Goal: Transaction & Acquisition: Register for event/course

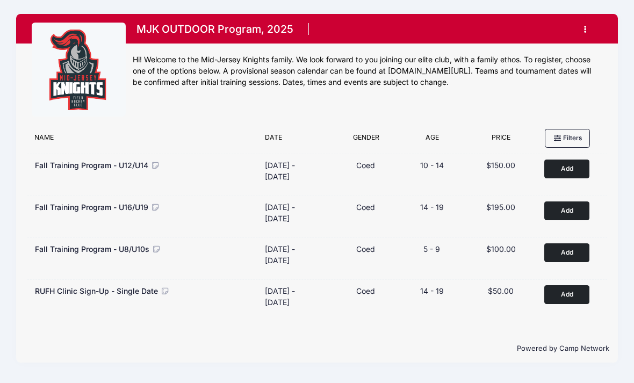
click at [569, 213] on button "Add to Cart" at bounding box center [566, 210] width 45 height 19
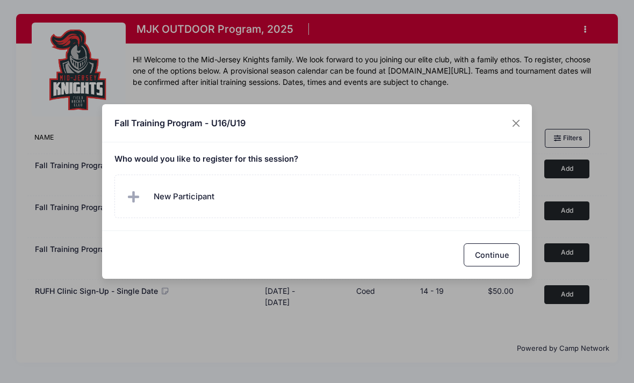
click at [200, 194] on span "New Participant" at bounding box center [184, 197] width 61 height 12
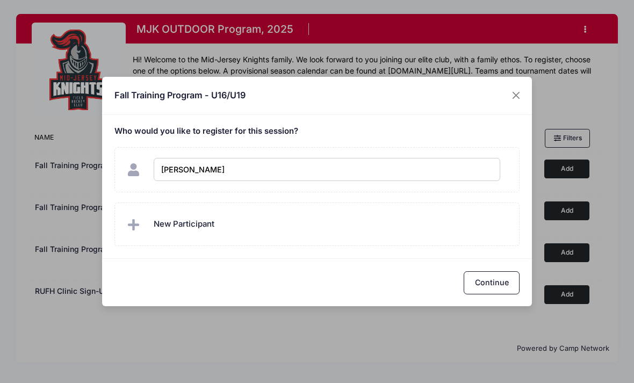
type input "[PERSON_NAME]"
click at [492, 279] on button "Continue" at bounding box center [492, 282] width 56 height 23
checkbox input "true"
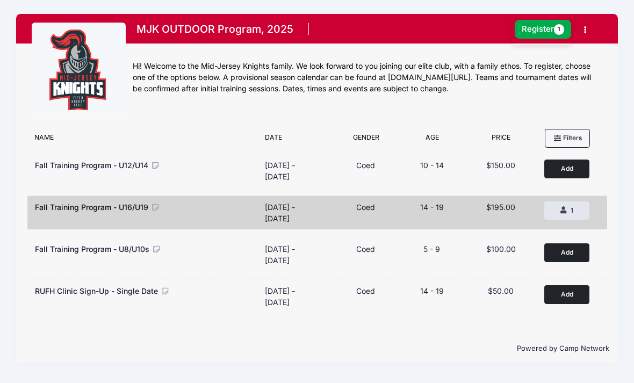
scroll to position [20, 0]
click at [536, 20] on button "Register 1" at bounding box center [543, 29] width 57 height 19
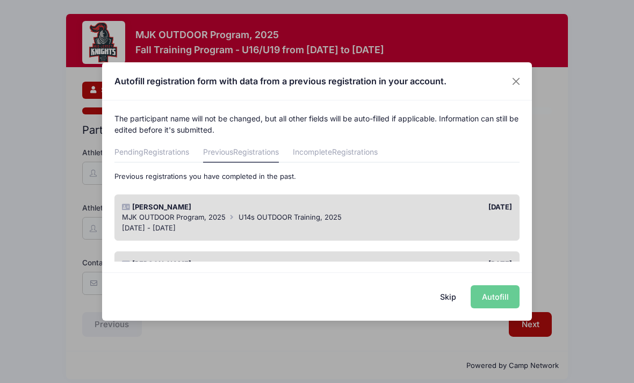
click at [291, 223] on div "[DATE] - [DATE]" at bounding box center [317, 228] width 391 height 11
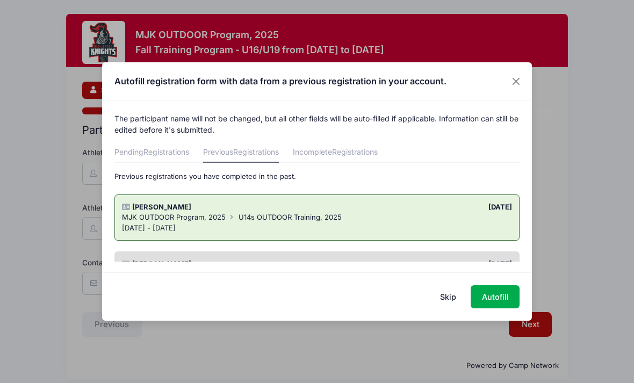
click at [492, 299] on button "Autofill" at bounding box center [495, 296] width 49 height 23
type input "[EMAIL_ADDRESS][DOMAIN_NAME]"
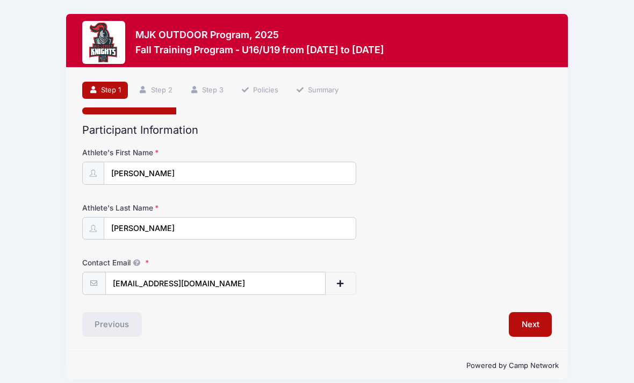
scroll to position [20, 0]
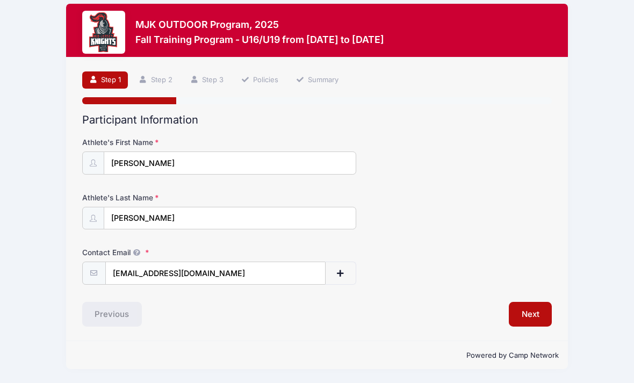
click at [527, 306] on button "Next" at bounding box center [531, 314] width 44 height 25
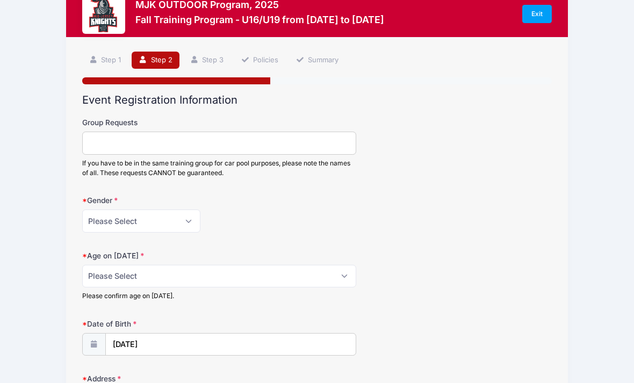
scroll to position [31, 0]
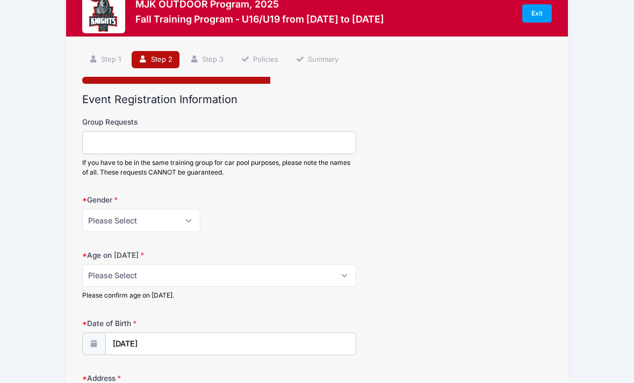
click at [287, 136] on input "Group Requests" at bounding box center [219, 142] width 274 height 23
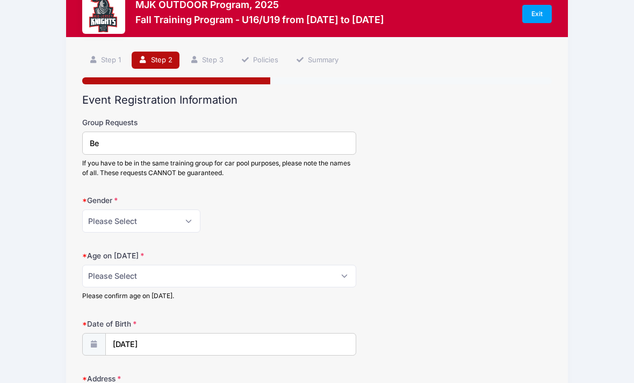
type input "B"
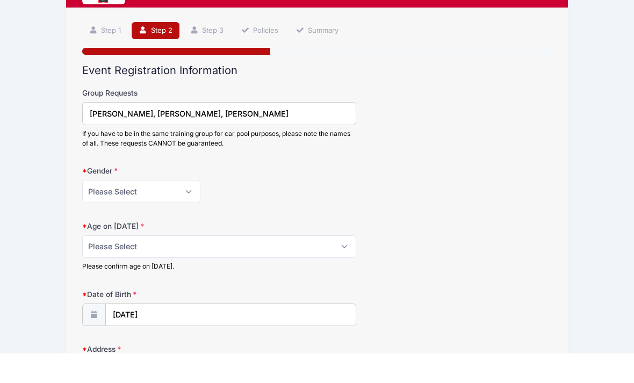
scroll to position [35, 0]
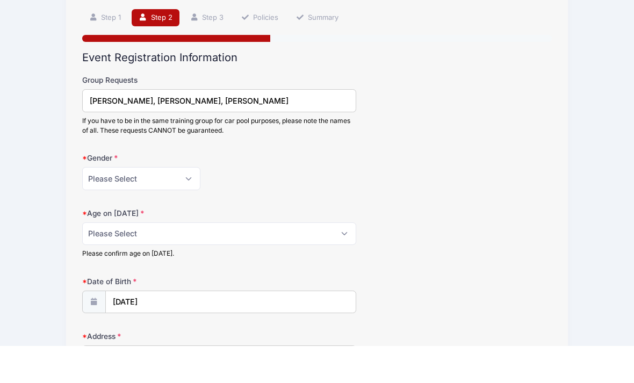
type input "[PERSON_NAME], [PERSON_NAME], [PERSON_NAME]"
click at [343, 259] on select "Please Select 1 2 3 4 5 6 7 8 9 10 11 12 13 14 15 16 17 18" at bounding box center [219, 270] width 274 height 23
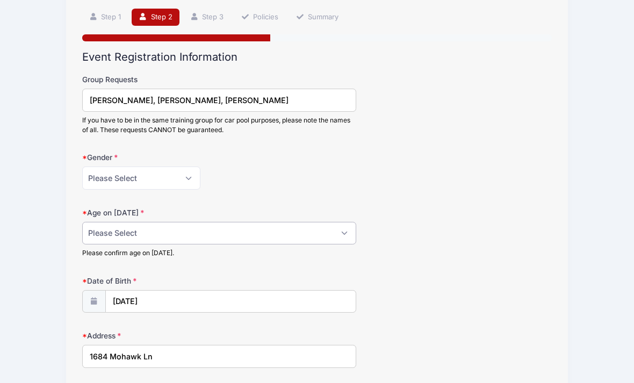
select select "14"
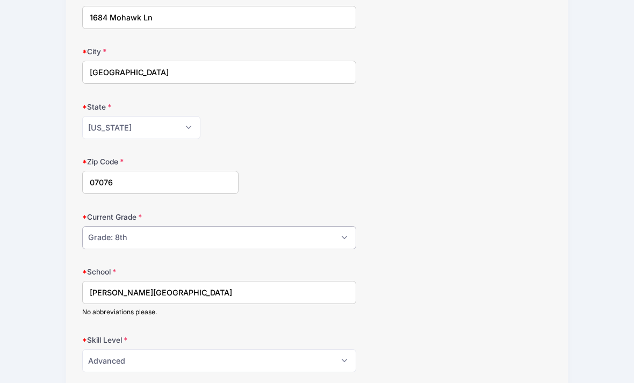
click at [343, 238] on select "Please Select Grade: K Grade: 1st Grade: 2nd Grade: 3rd Grade: 4th 5th Grade: 6…" at bounding box center [219, 238] width 274 height 23
select select "Grade: 9th"
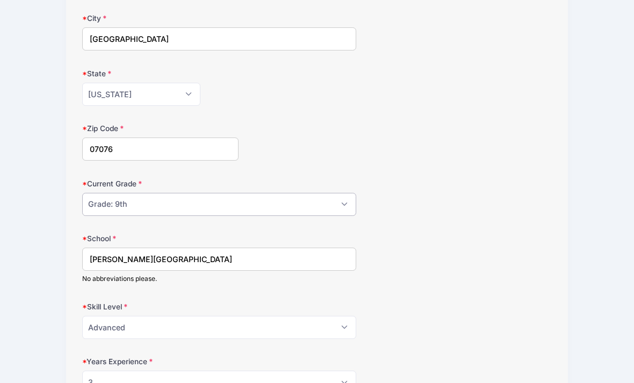
scroll to position [445, 0]
click at [245, 259] on input "[PERSON_NAME][GEOGRAPHIC_DATA]" at bounding box center [219, 259] width 274 height 23
type input "T"
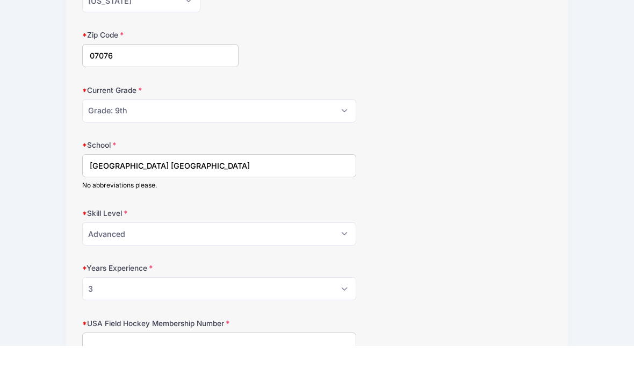
scroll to position [503, 0]
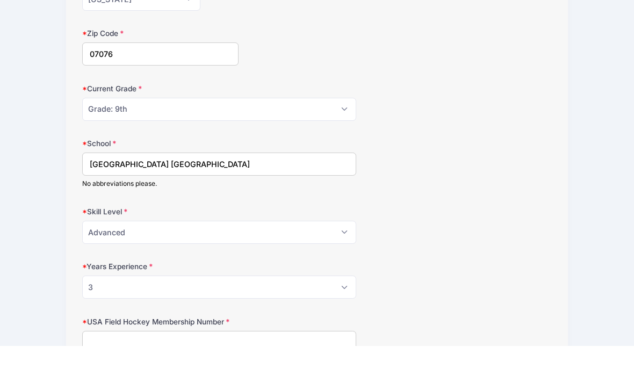
type input "[GEOGRAPHIC_DATA] [GEOGRAPHIC_DATA]"
click at [338, 258] on select "Please Select Beginner Intermediate Advanced" at bounding box center [219, 269] width 274 height 23
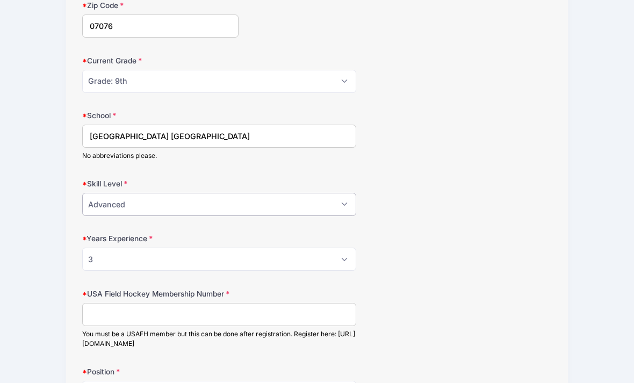
scroll to position [577, 0]
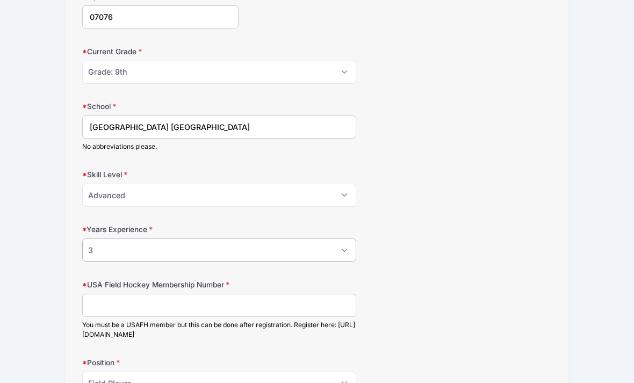
click at [346, 247] on select "Please Select 0 1 2 3 4 5 6 7 8" at bounding box center [219, 250] width 274 height 23
select select "4"
click at [204, 302] on input "USA Field Hockey Membership Number" at bounding box center [219, 305] width 274 height 23
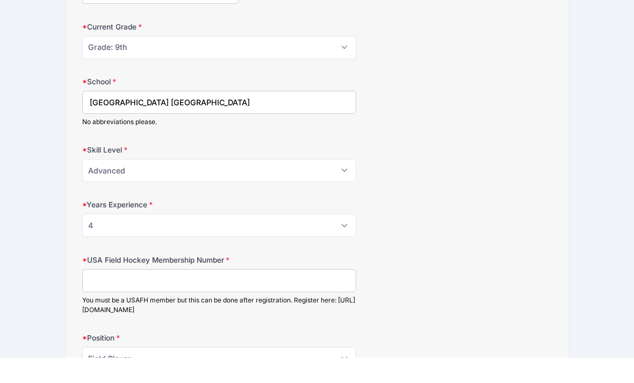
scroll to position [683, 0]
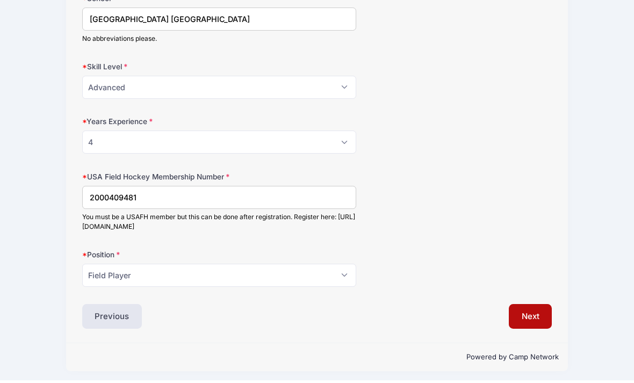
type input "2000409481"
click at [533, 315] on button "Next" at bounding box center [531, 319] width 44 height 25
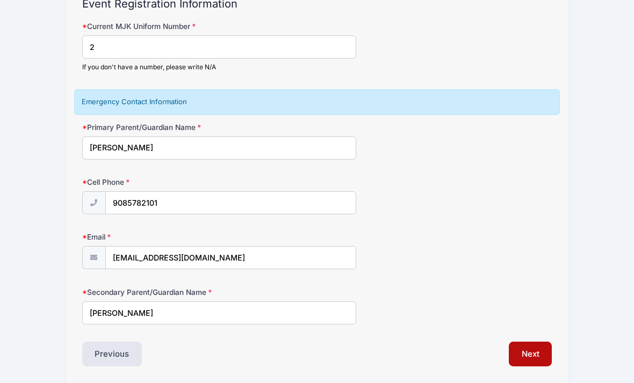
scroll to position [129, 0]
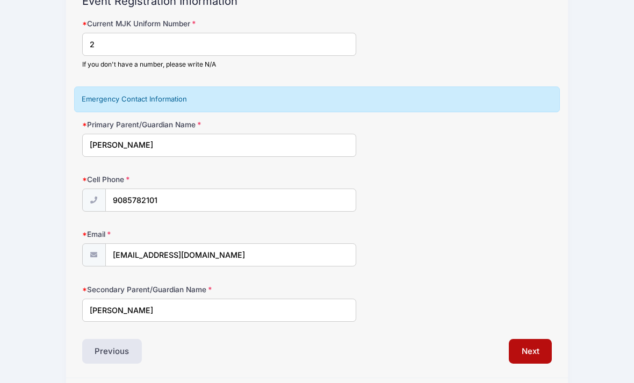
click at [526, 350] on button "Next" at bounding box center [531, 351] width 44 height 25
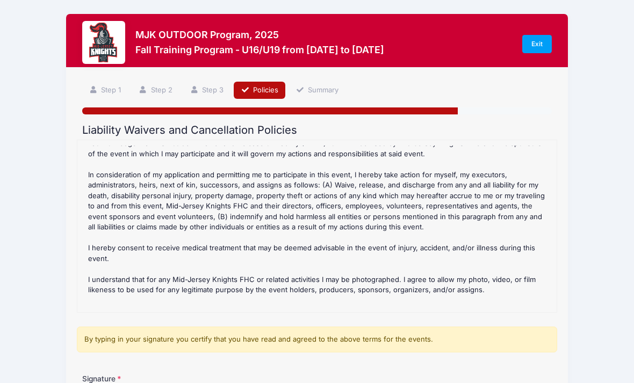
scroll to position [257, 0]
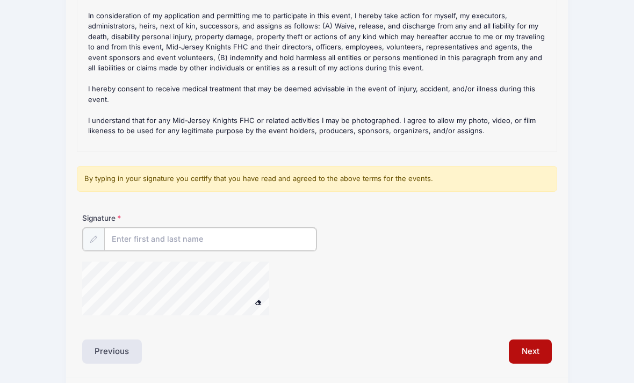
click at [257, 242] on input "Signature" at bounding box center [210, 239] width 212 height 23
type input "Lisa Verducci"
click at [287, 263] on div at bounding box center [189, 289] width 215 height 57
click at [530, 348] on button "Next" at bounding box center [531, 350] width 44 height 25
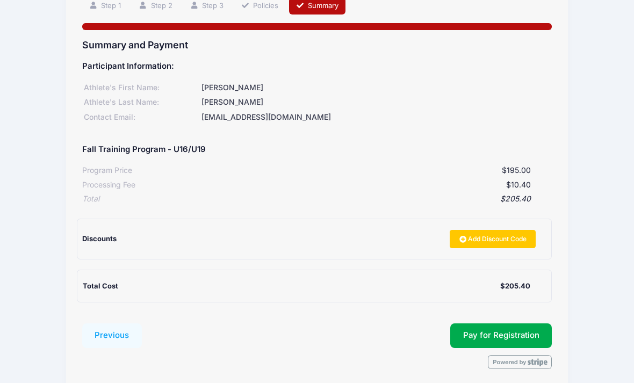
scroll to position [86, 0]
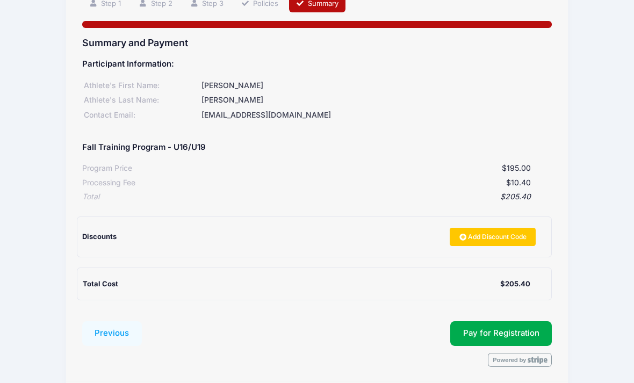
click at [520, 328] on button "Pay for Registration" at bounding box center [501, 333] width 102 height 25
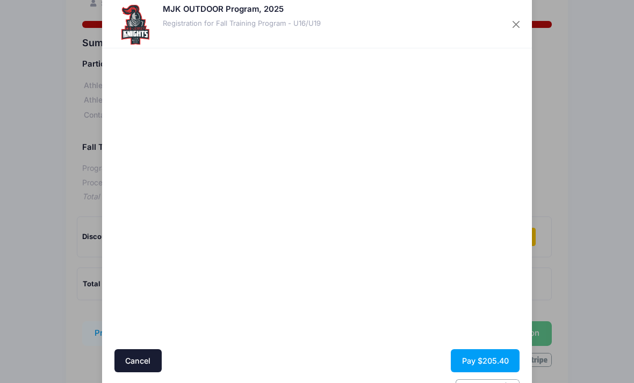
scroll to position [21, 0]
click at [502, 363] on button "Pay $205.40" at bounding box center [485, 360] width 69 height 23
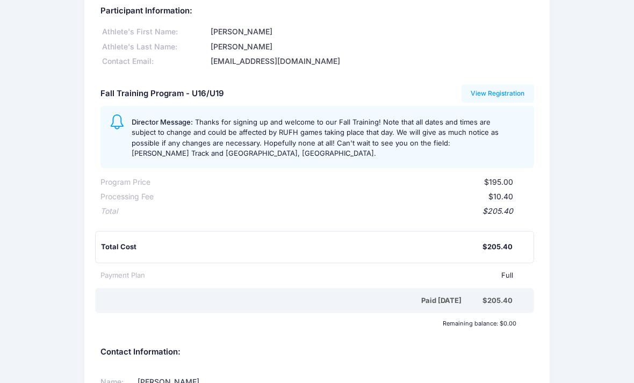
scroll to position [30, 0]
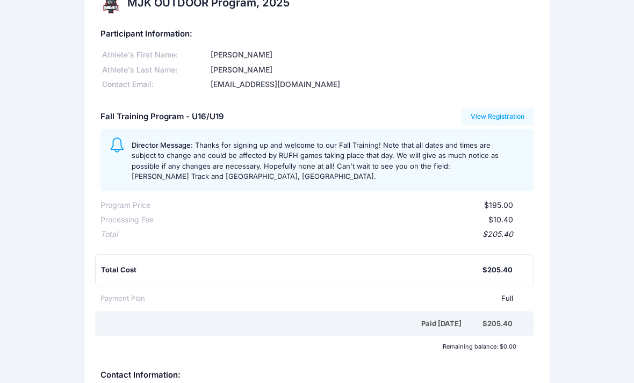
click at [511, 117] on link "View Registration" at bounding box center [497, 117] width 73 height 18
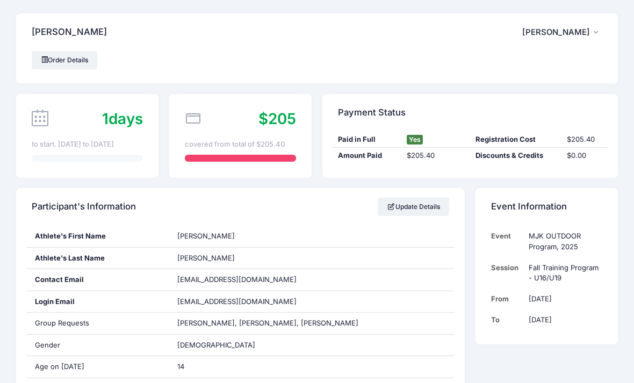
click at [584, 32] on span "[PERSON_NAME]" at bounding box center [556, 32] width 68 height 10
click at [561, 91] on link "Logout" at bounding box center [535, 89] width 124 height 20
